Goal: Use online tool/utility: Utilize a website feature to perform a specific function

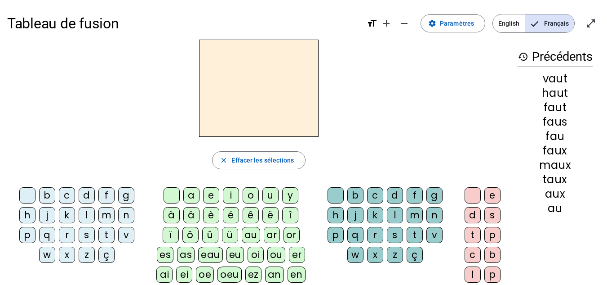
click at [27, 235] on div "p" at bounding box center [27, 235] width 16 height 16
click at [206, 253] on div "eau" at bounding box center [210, 254] width 25 height 16
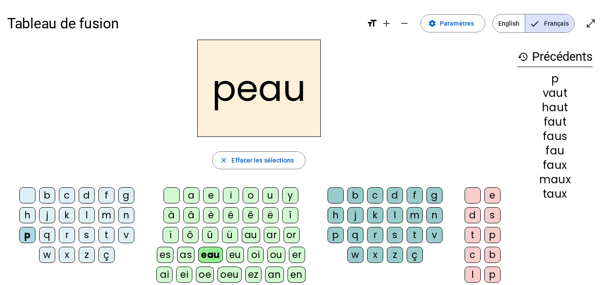
click at [47, 198] on div "b" at bounding box center [47, 195] width 16 height 16
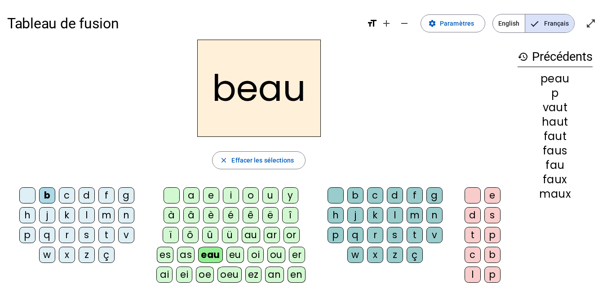
click at [85, 234] on div "s" at bounding box center [87, 235] width 16 height 16
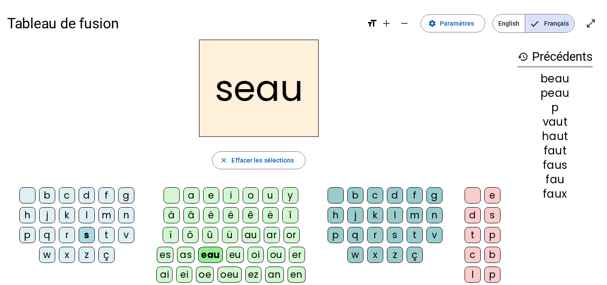
click at [127, 238] on div "v" at bounding box center [126, 235] width 16 height 16
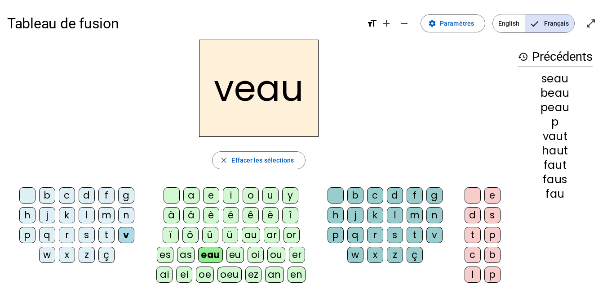
click at [27, 195] on div at bounding box center [27, 195] width 16 height 16
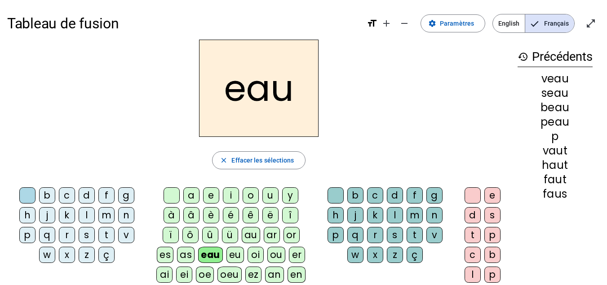
click at [247, 237] on div "au" at bounding box center [251, 235] width 18 height 16
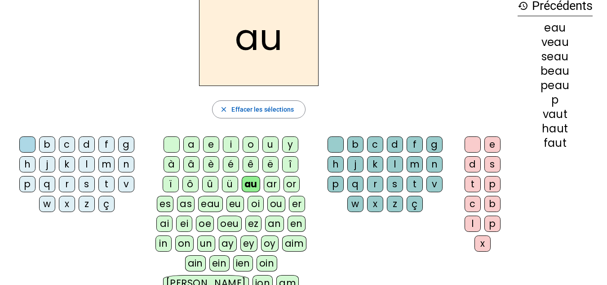
scroll to position [51, 0]
click at [483, 244] on div "x" at bounding box center [483, 243] width 16 height 16
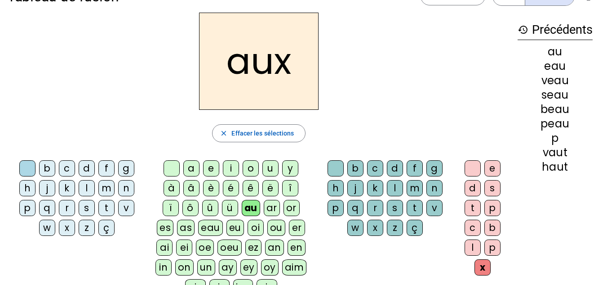
scroll to position [27, 0]
click at [107, 210] on div "t" at bounding box center [106, 208] width 16 height 16
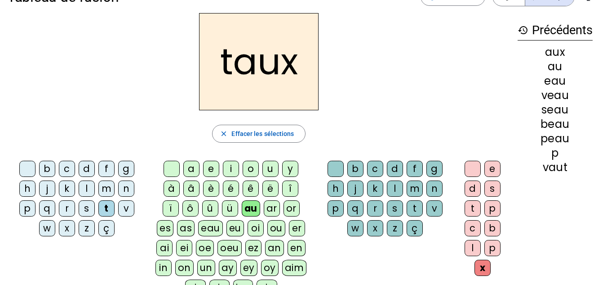
click at [103, 190] on div "m" at bounding box center [106, 188] width 16 height 16
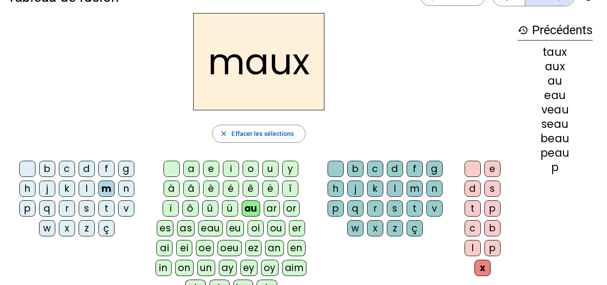
click at [105, 167] on div "f" at bounding box center [106, 168] width 16 height 16
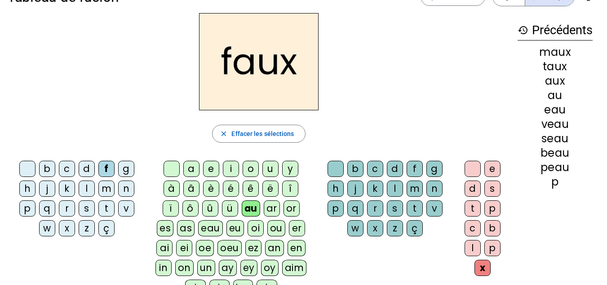
click at [471, 170] on div at bounding box center [473, 168] width 16 height 16
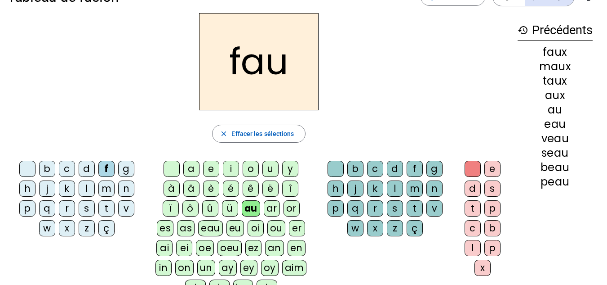
click at [419, 207] on div "t" at bounding box center [415, 208] width 16 height 16
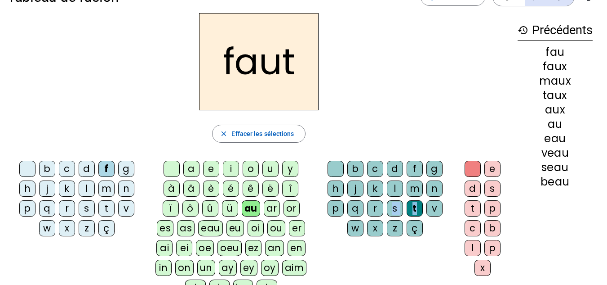
drag, startPoint x: 419, startPoint y: 207, endPoint x: 382, endPoint y: 204, distance: 37.0
click at [382, 204] on div "b c d f g h j k l m n p q r s t v w x z ç" at bounding box center [387, 199] width 136 height 79
click at [27, 185] on div "h" at bounding box center [27, 188] width 16 height 16
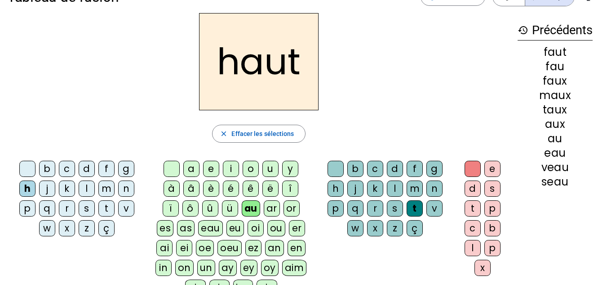
click at [131, 206] on div "v" at bounding box center [126, 208] width 16 height 16
